Goal: Transaction & Acquisition: Book appointment/travel/reservation

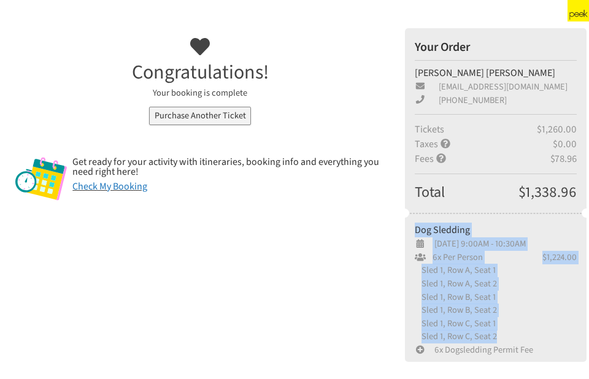
drag, startPoint x: 415, startPoint y: 228, endPoint x: 515, endPoint y: 337, distance: 148.5
click at [515, 337] on div "Dog Sledding [DATE] 9:00AM - 10:30AM 6x Per Person $1,224.00 Sled 1, Row A, Sea…" at bounding box center [496, 290] width 162 height 134
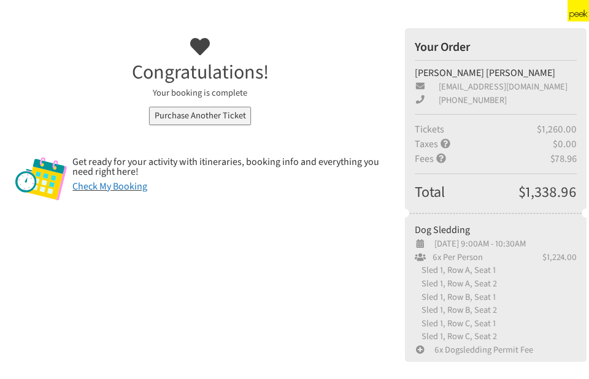
click at [538, 97] on span "[PHONE_NUMBER]" at bounding box center [496, 100] width 162 height 13
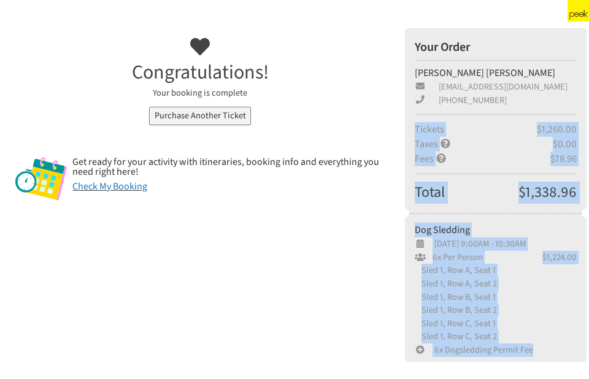
drag, startPoint x: 416, startPoint y: 129, endPoint x: 541, endPoint y: 346, distance: 249.9
click at [541, 346] on div "Your Order [PERSON_NAME] [EMAIL_ADDRESS][DOMAIN_NAME] [PHONE_NUMBER] Tickets $1…" at bounding box center [496, 195] width 182 height 334
copy div "Tickets $1,260.00 Taxes $0.00 Fees $78.96 Total $1,338.96 Dog Sledding [DATE] 9…"
click at [419, 348] on icon at bounding box center [420, 349] width 9 height 9
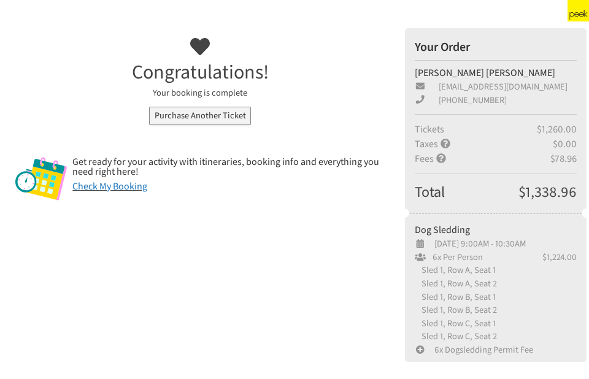
click at [419, 350] on icon at bounding box center [420, 349] width 9 height 9
drag, startPoint x: 422, startPoint y: 271, endPoint x: 496, endPoint y: 267, distance: 74.4
click at [496, 267] on span "Sled 1, Row A, Seat 1" at bounding box center [496, 270] width 162 height 13
copy span "Sled 1, Row A, Seat 1"
